Goal: Book appointment/travel/reservation

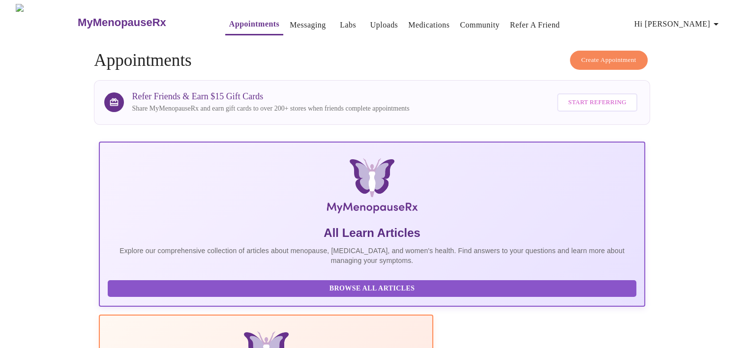
scroll to position [148, 0]
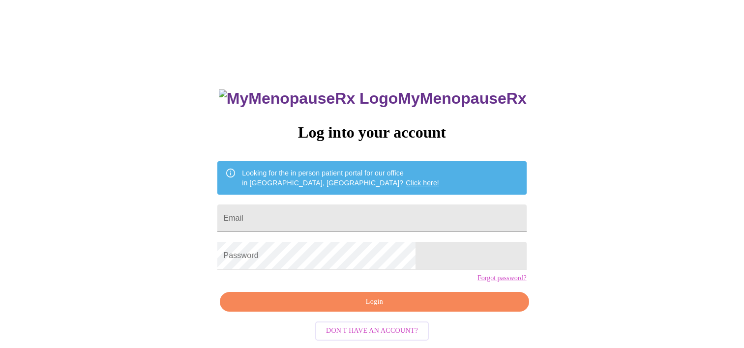
scroll to position [14, 0]
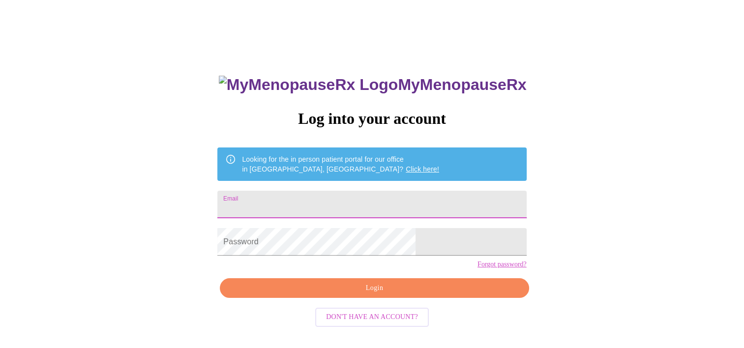
click at [431, 193] on input "Email" at bounding box center [371, 205] width 309 height 28
type input "megs0182@gmail.com"
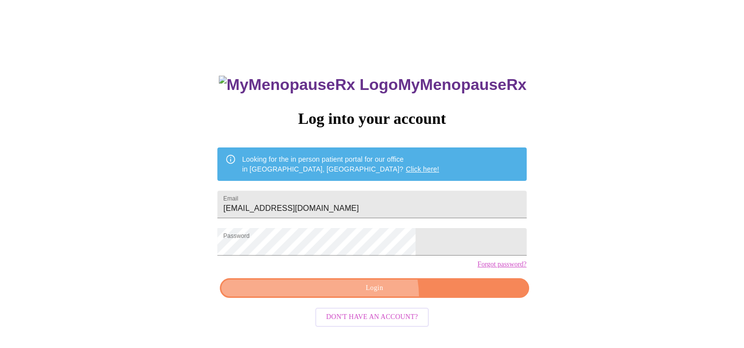
click at [358, 298] on button "Login" at bounding box center [374, 288] width 309 height 20
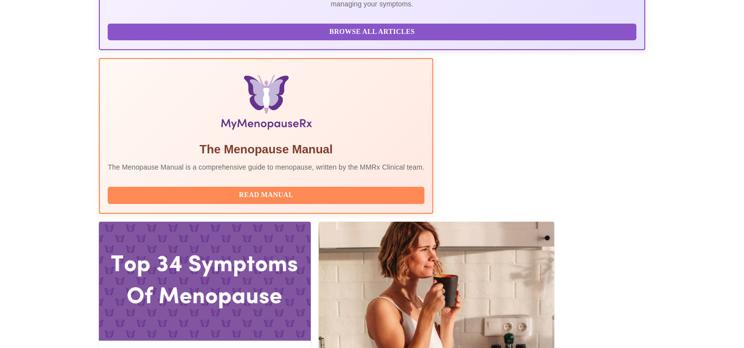
scroll to position [275, 0]
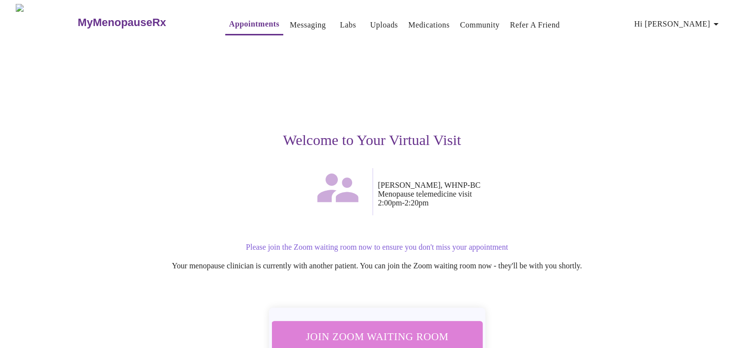
click at [400, 330] on span "Join Zoom Waiting Room" at bounding box center [376, 336] width 185 height 18
